Goal: Navigation & Orientation: Find specific page/section

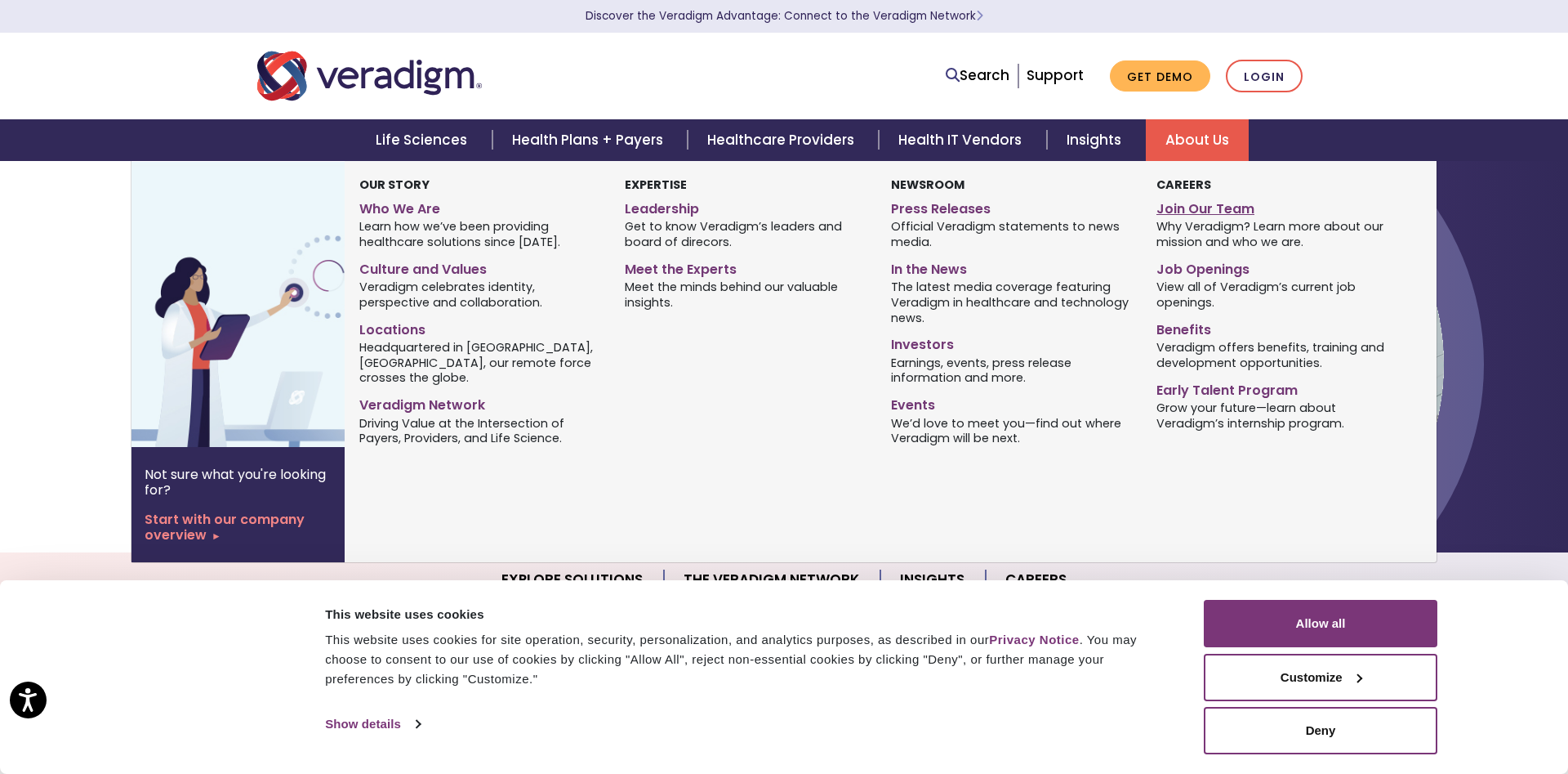
click at [1199, 218] on link "Join Our Team" at bounding box center [1277, 206] width 241 height 24
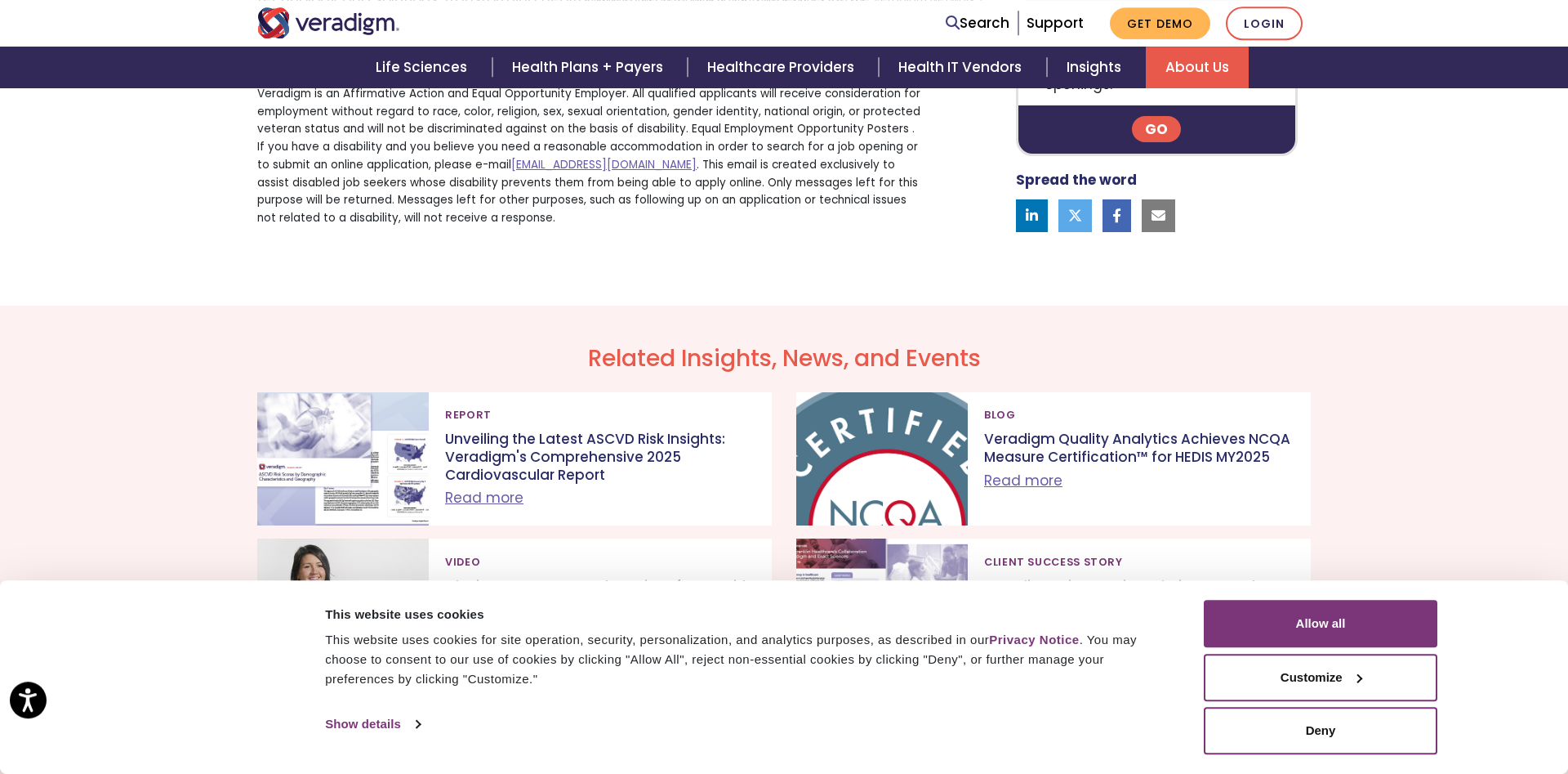
scroll to position [1295, 0]
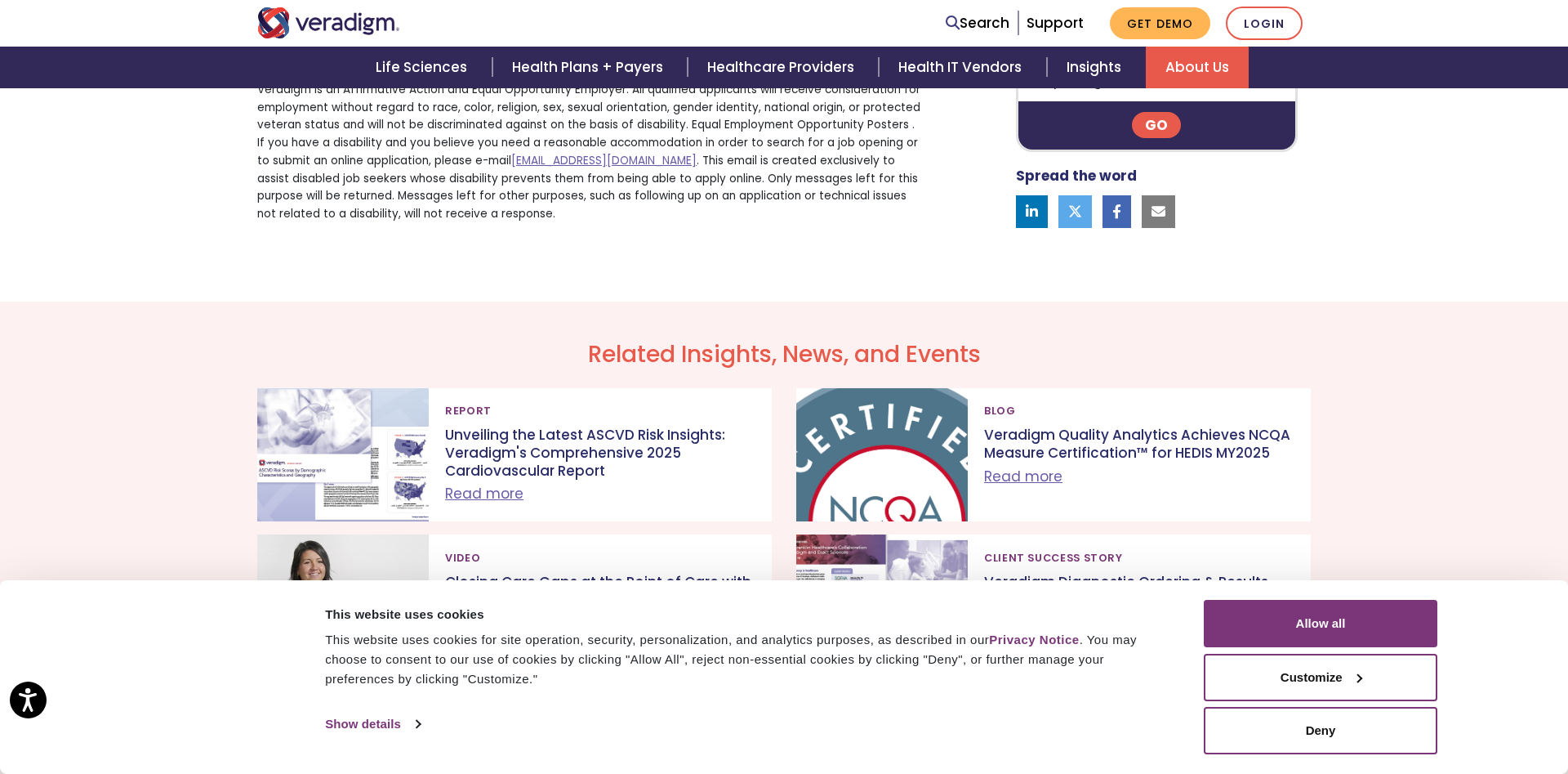
click at [1165, 138] on link "Go" at bounding box center [1156, 125] width 49 height 26
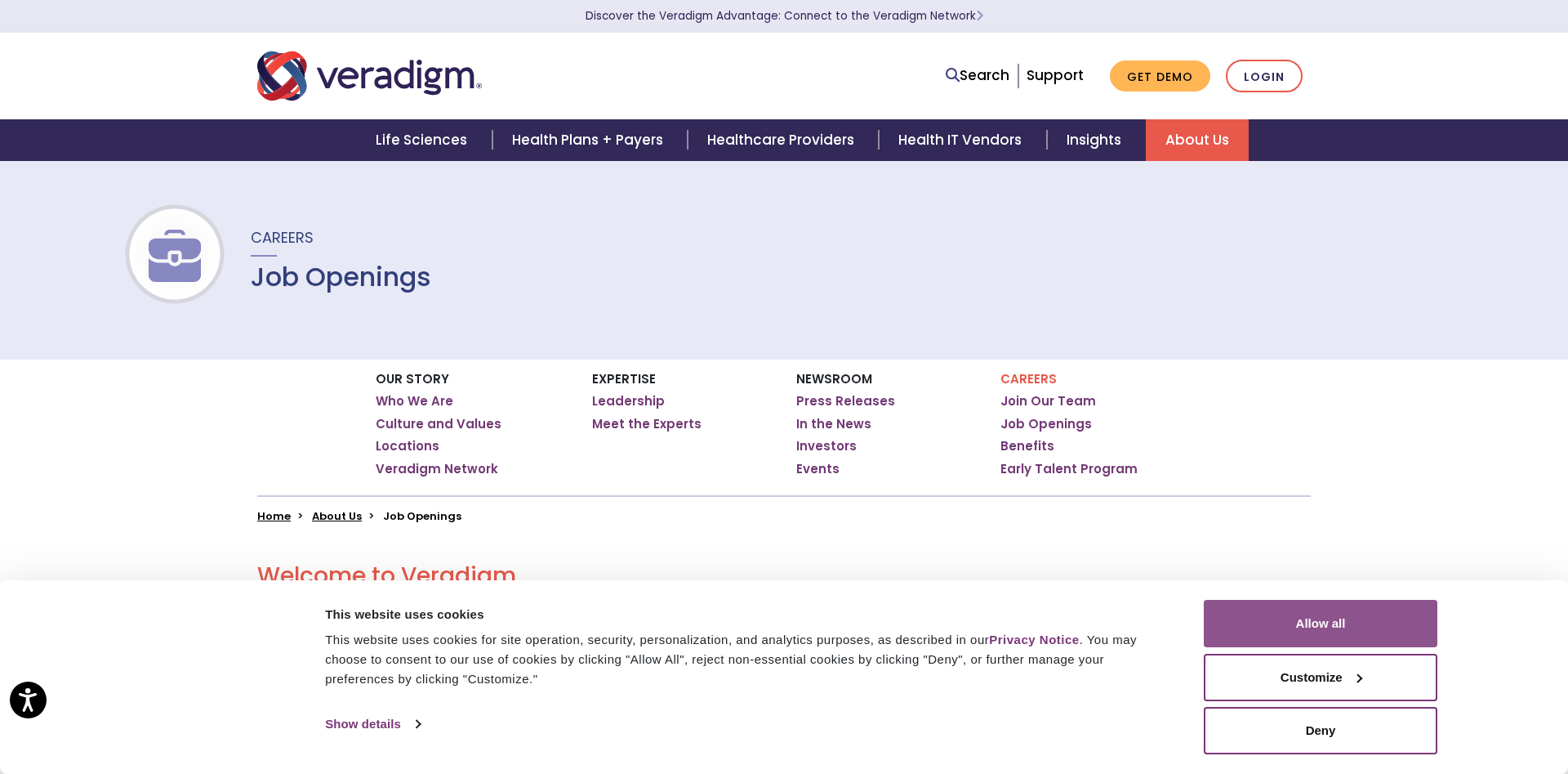
click at [1292, 600] on button "Allow all" at bounding box center [1321, 624] width 233 height 48
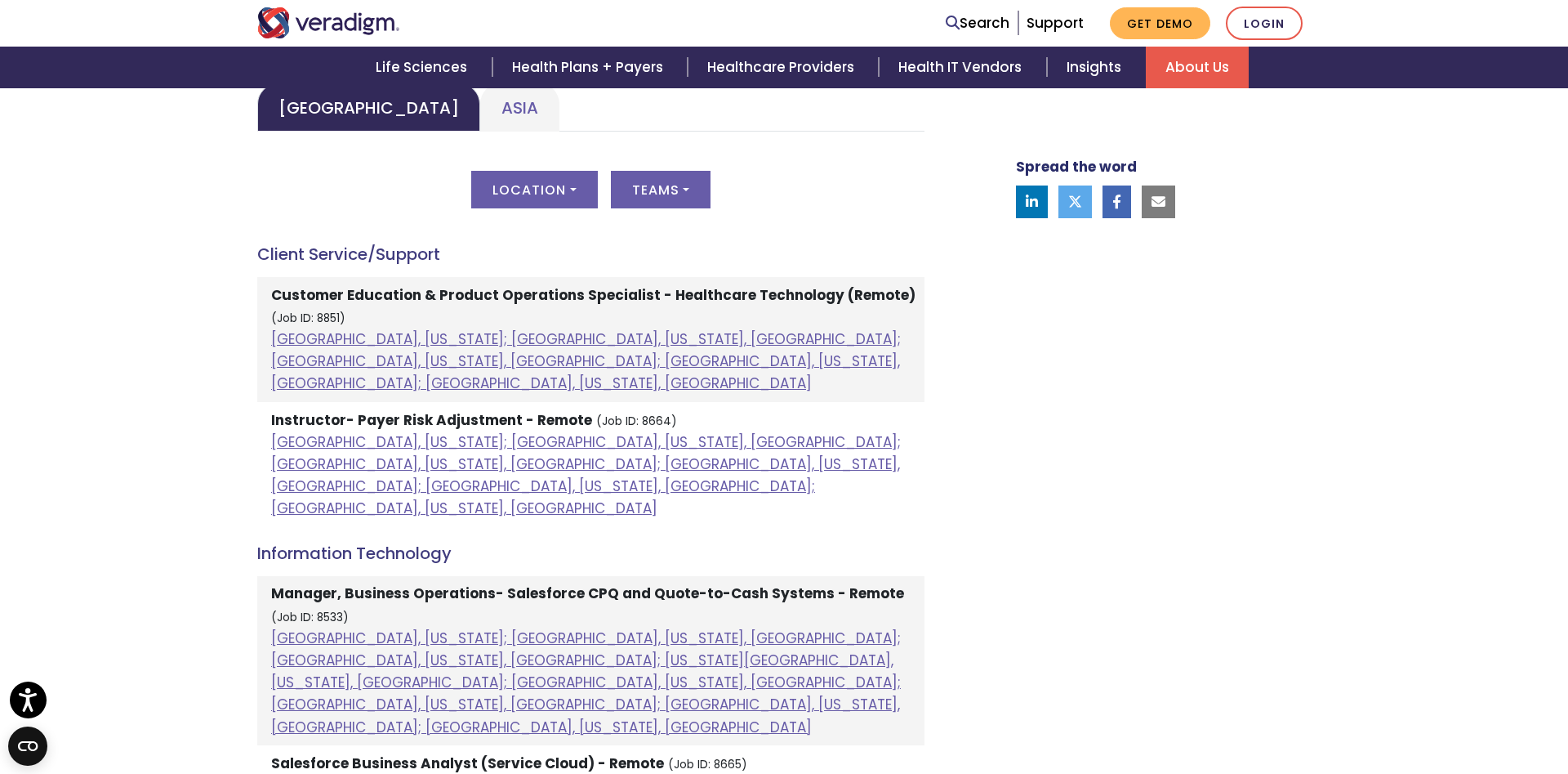
scroll to position [942, 0]
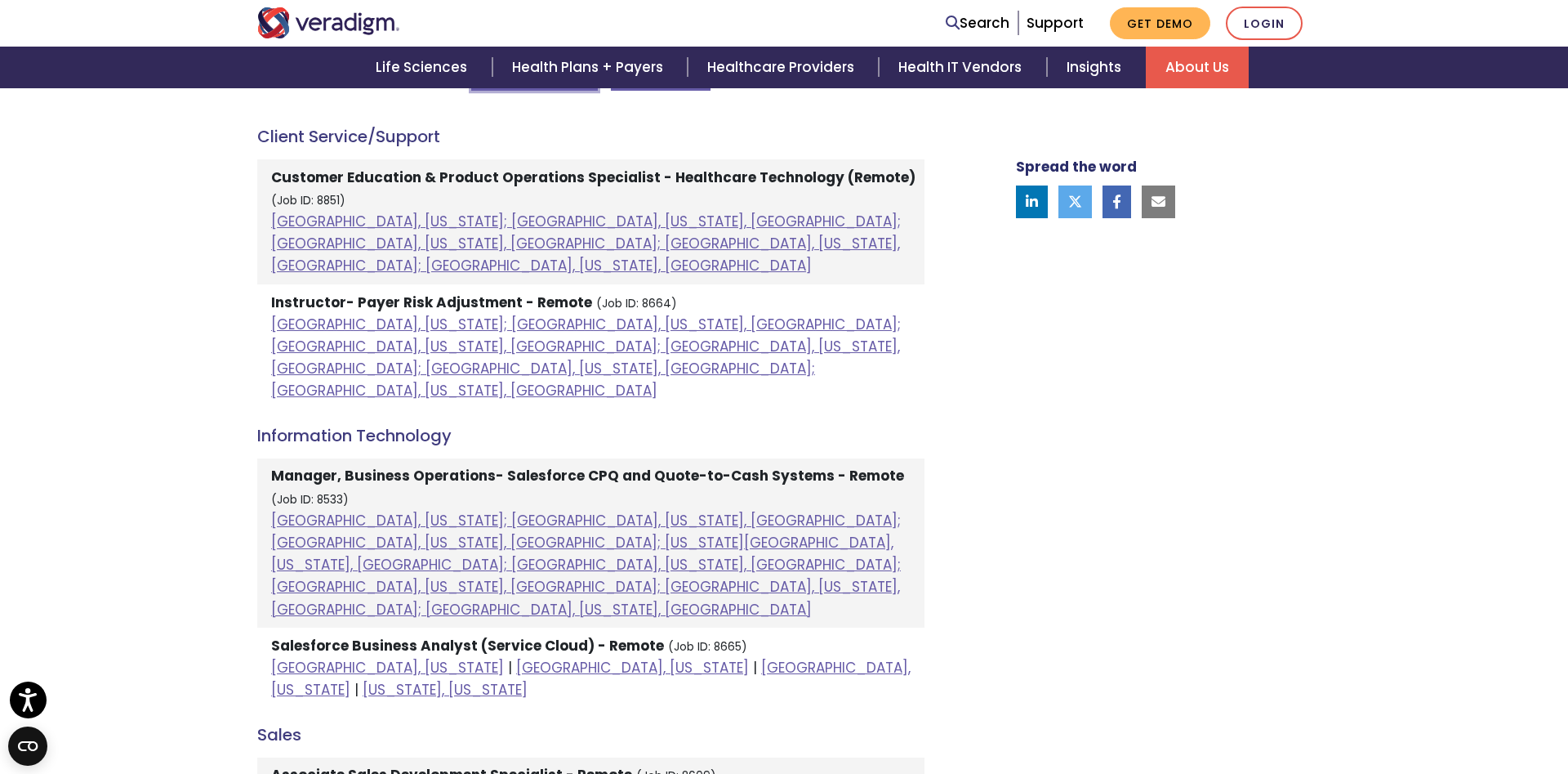
click at [504, 91] on button "Location" at bounding box center [534, 72] width 126 height 38
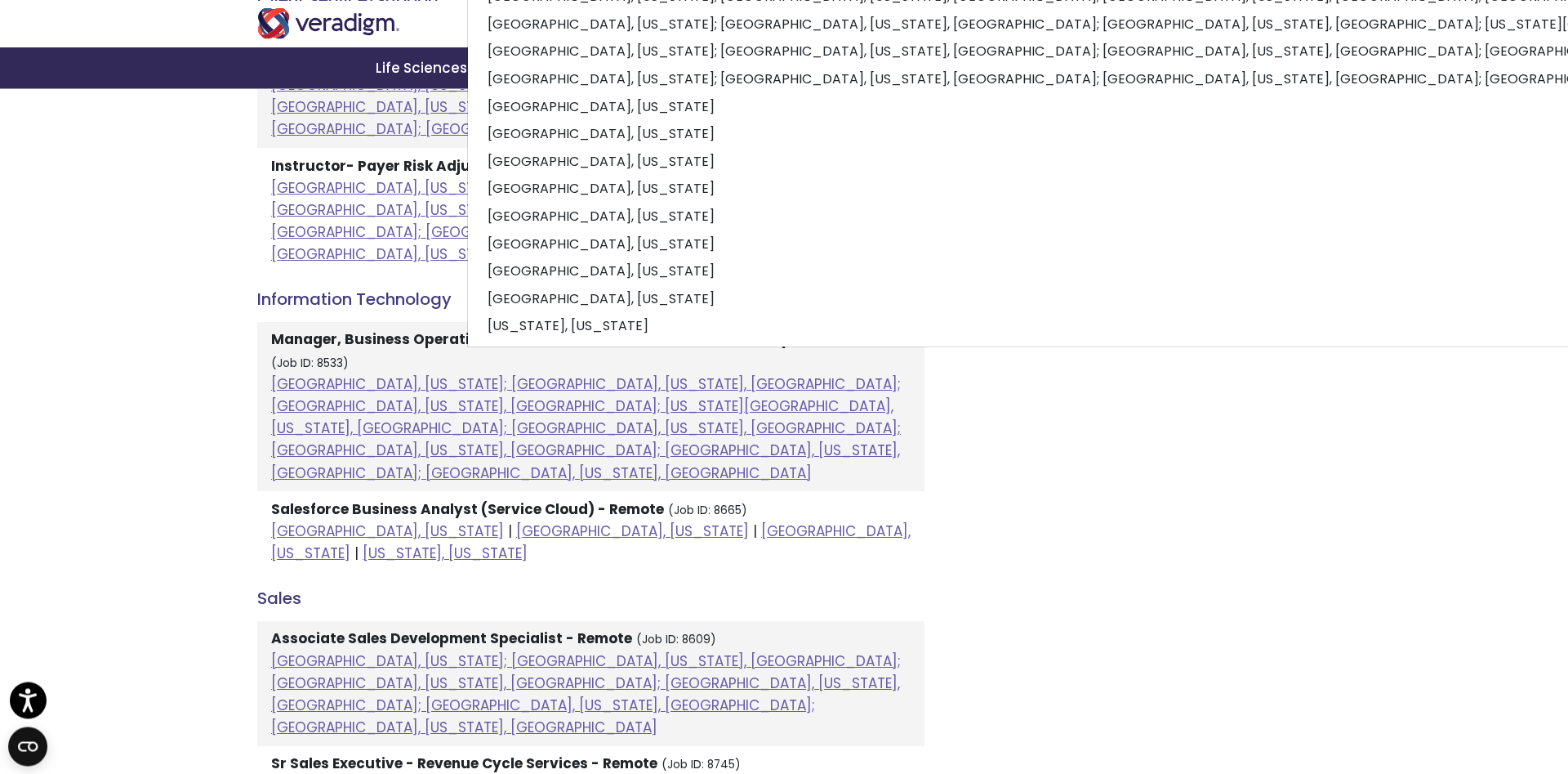
scroll to position [1177, 0]
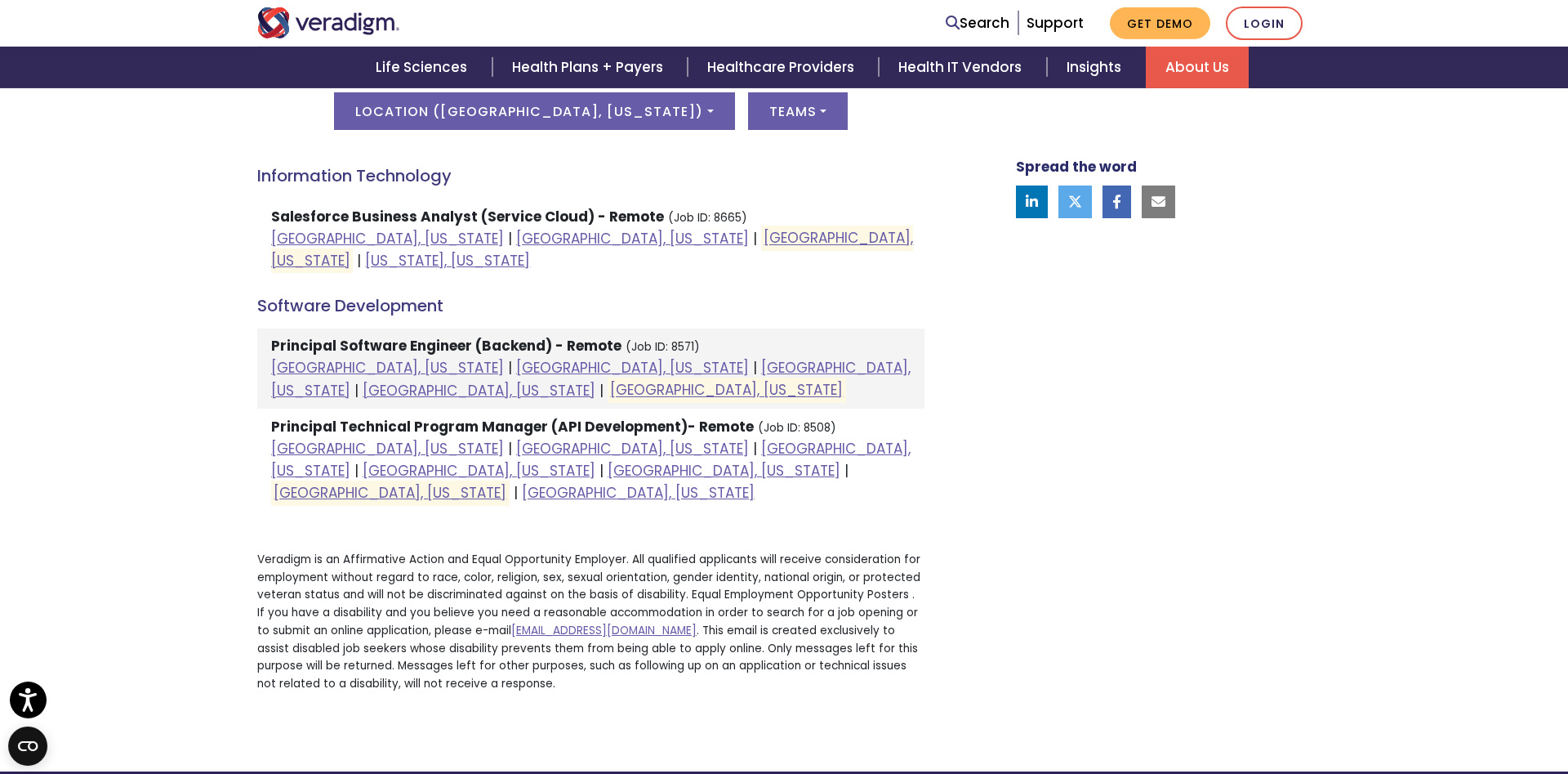
scroll to position [824, 0]
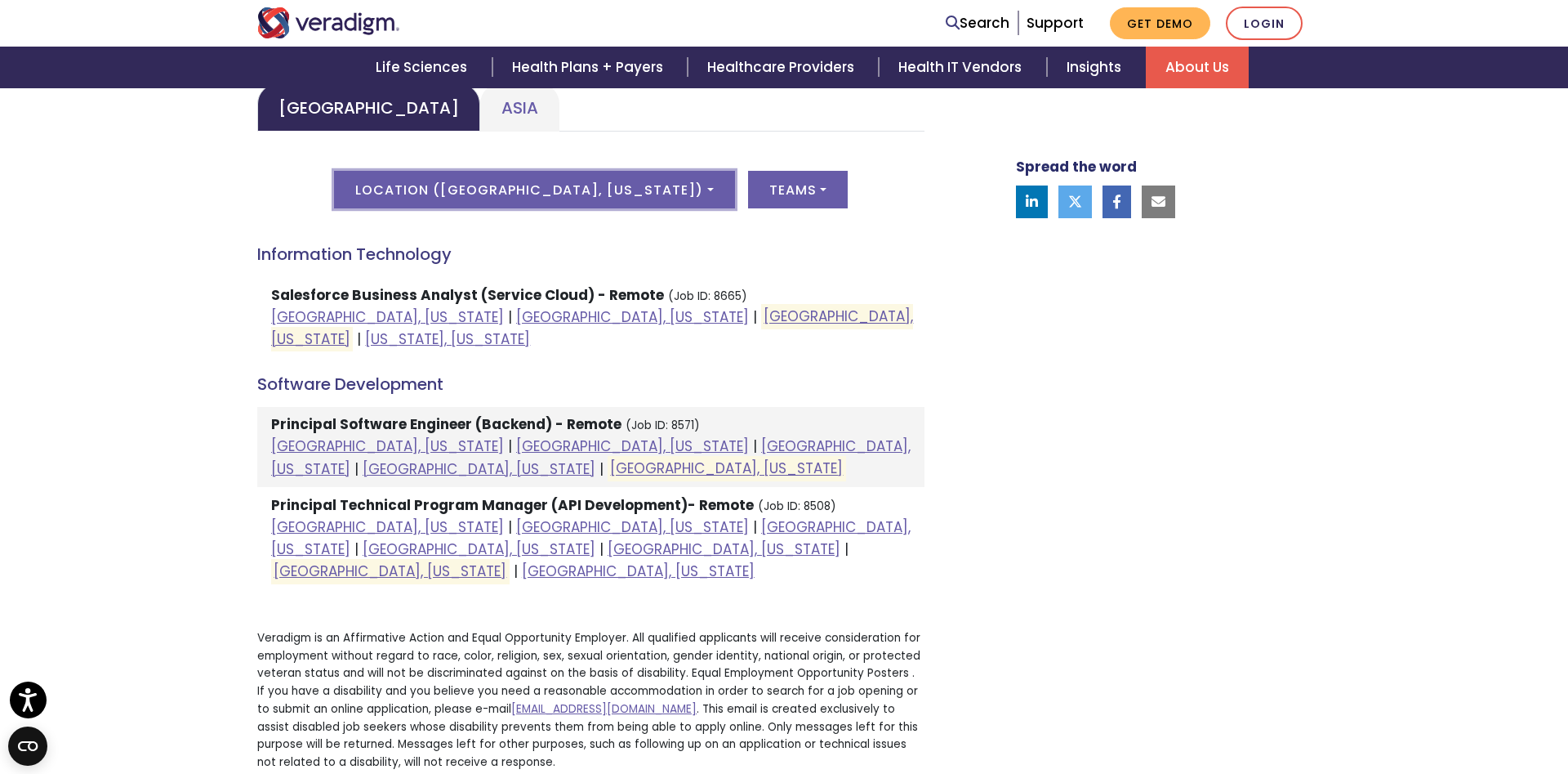
click at [649, 208] on button "Location ( Raleigh, North Carolina )" at bounding box center [534, 190] width 401 height 38
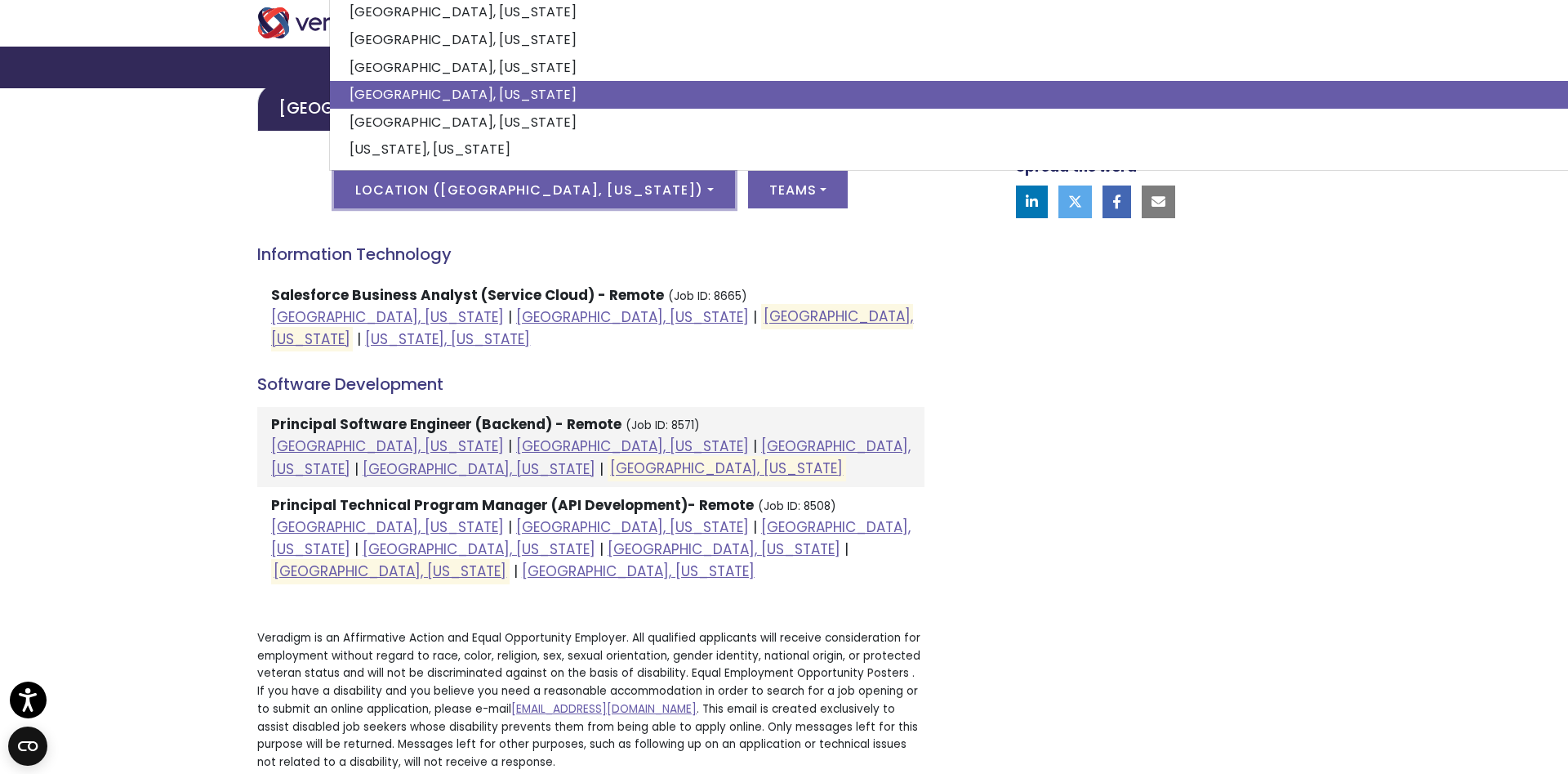
scroll to position [0, 0]
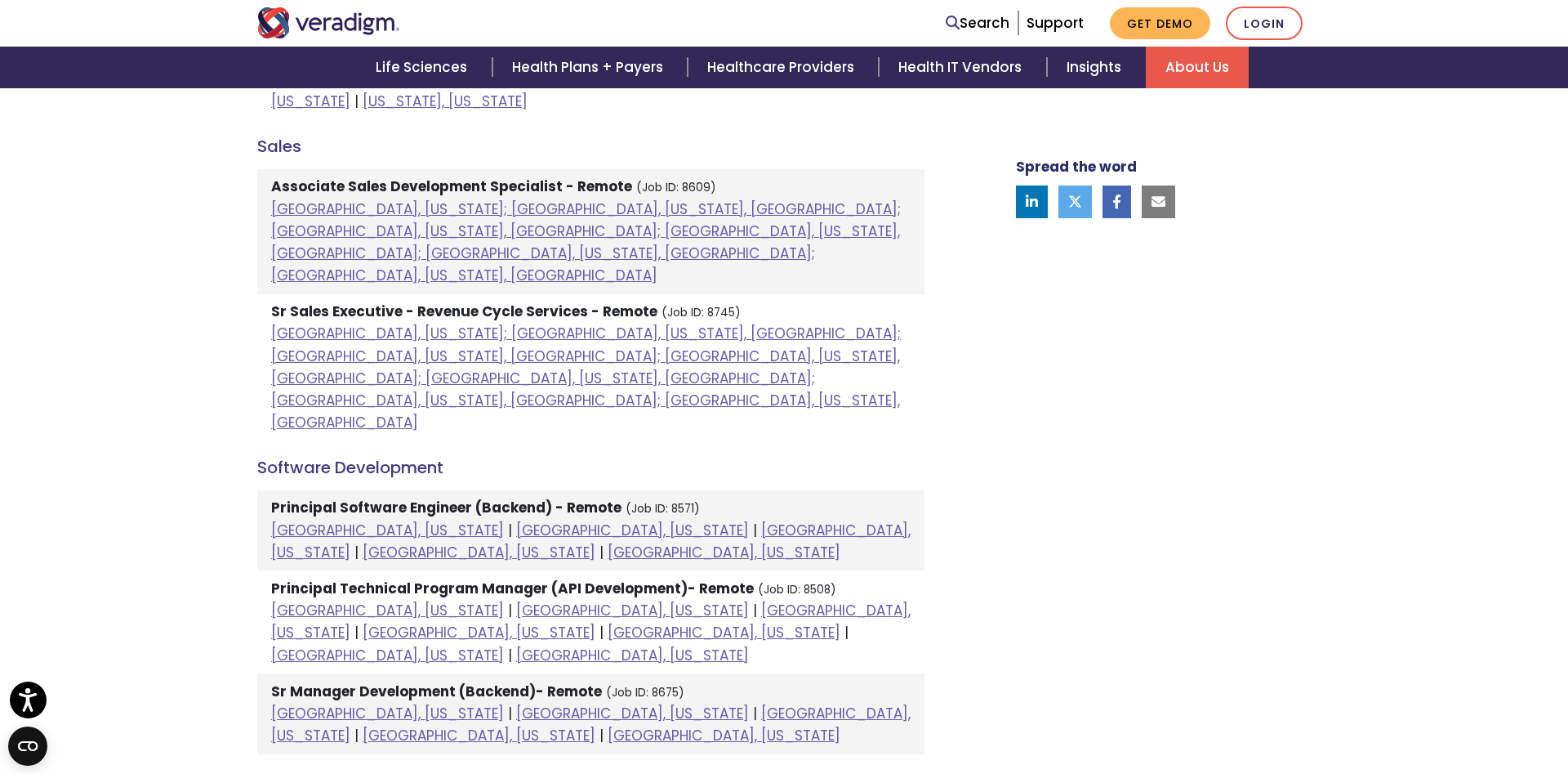
scroll to position [1412, 0]
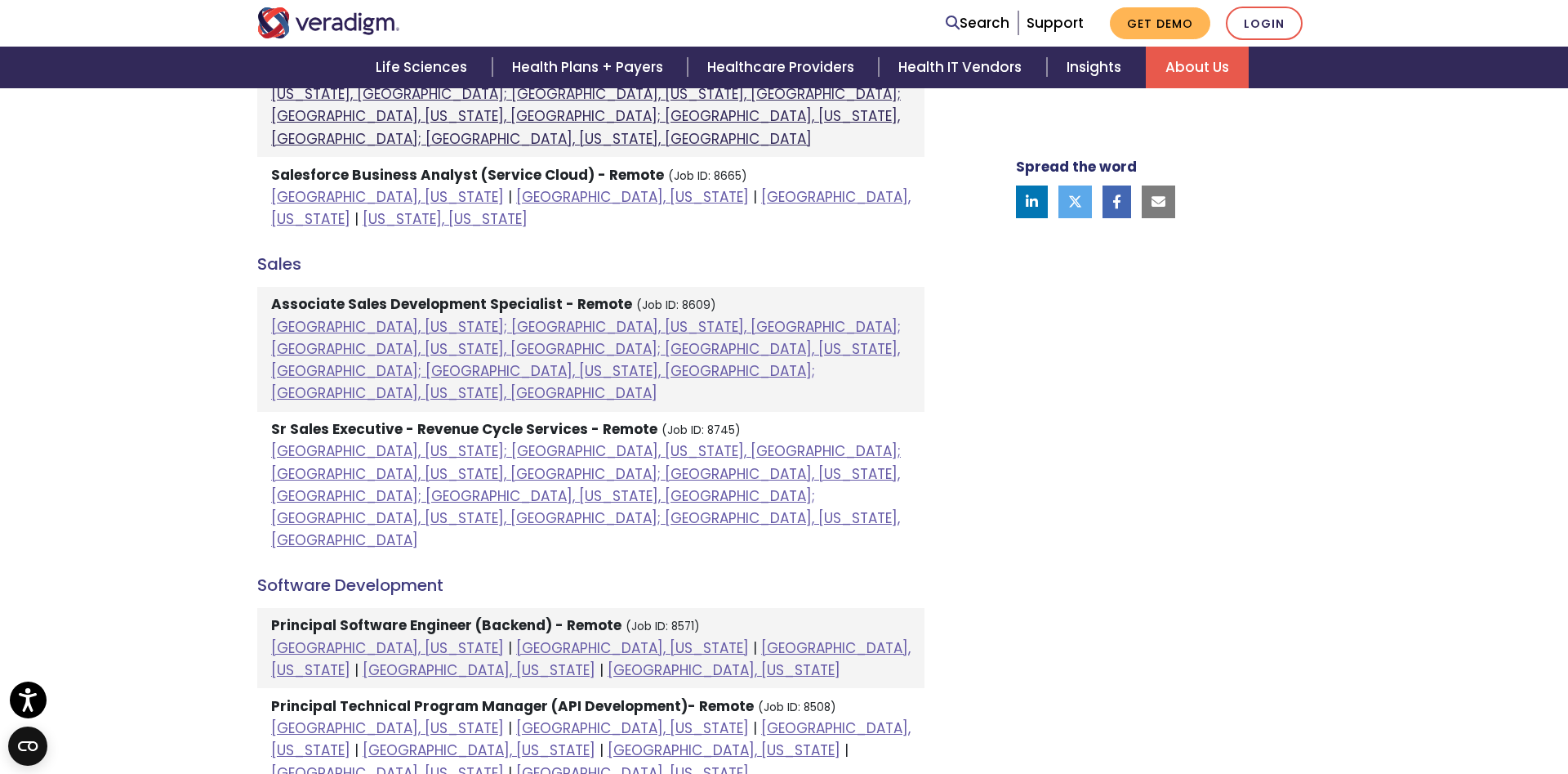
click at [386, 149] on link "Atlanta, Georgia; Columbia, South Carolina, United States; Houston, Texas, Unit…" at bounding box center [586, 94] width 630 height 109
